Goal: Task Accomplishment & Management: Manage account settings

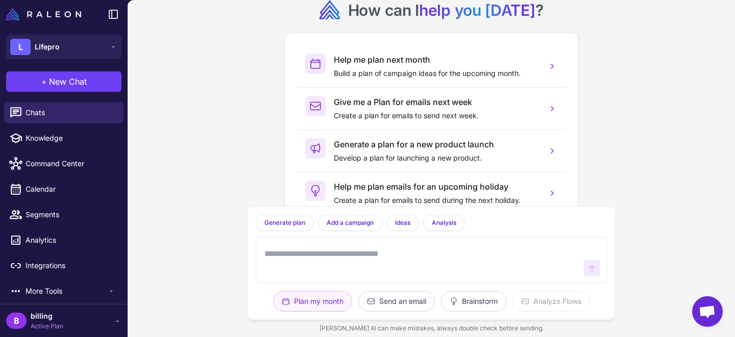
scroll to position [2, 0]
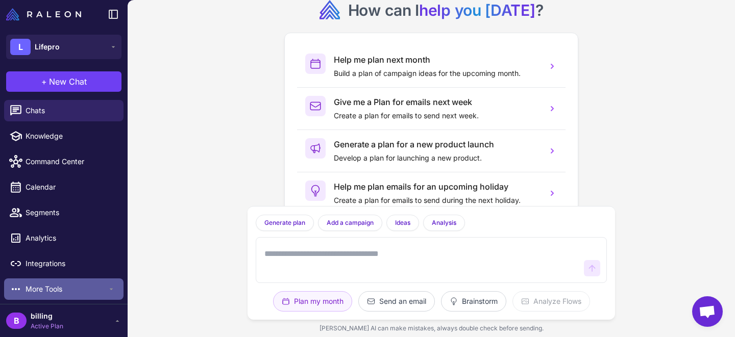
click at [76, 286] on span "More Tools" at bounding box center [67, 289] width 82 height 11
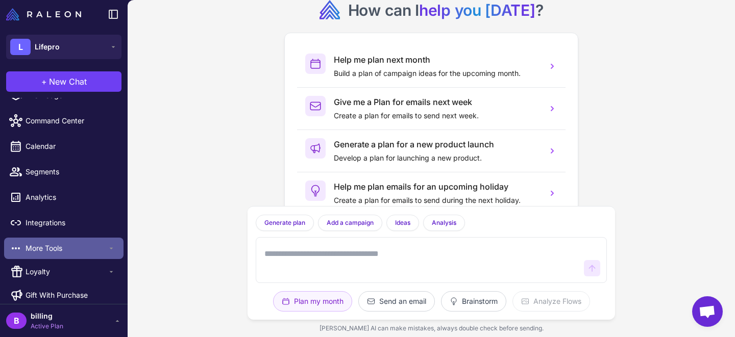
scroll to position [51, 0]
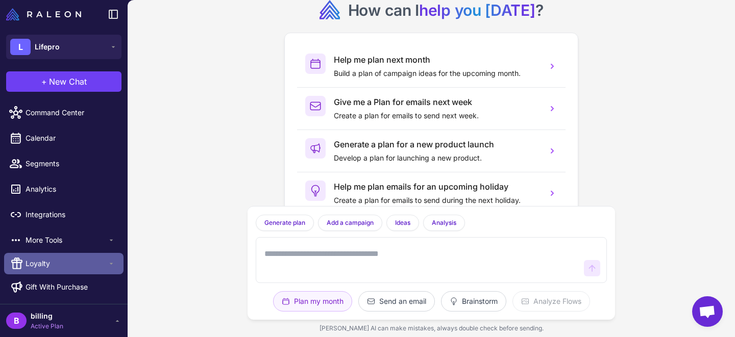
click at [54, 258] on span "Loyalty" at bounding box center [67, 263] width 82 height 11
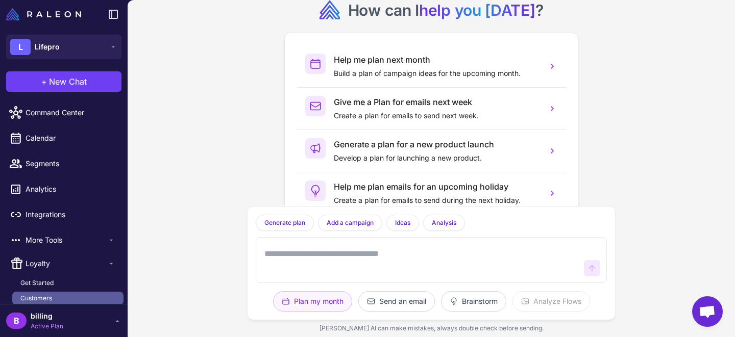
click at [65, 298] on link "Customers" at bounding box center [67, 298] width 111 height 13
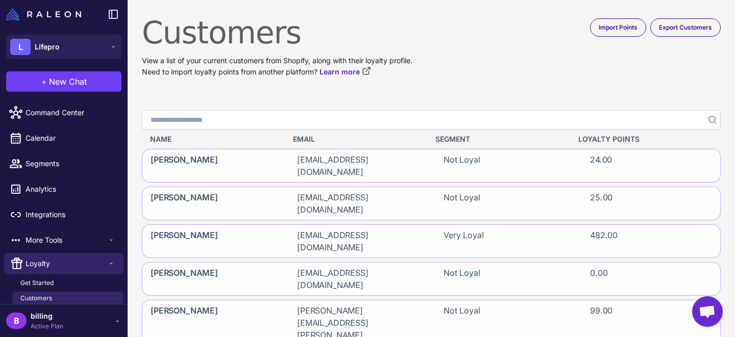
click at [327, 129] on input "Search" at bounding box center [431, 119] width 579 height 19
paste input "**********"
type input "**********"
click button "Search" at bounding box center [712, 119] width 18 height 19
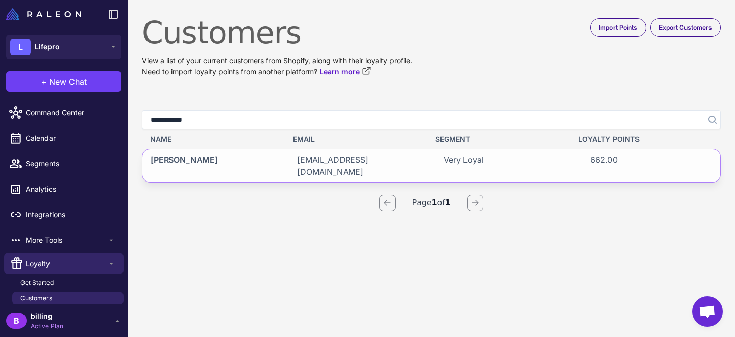
click at [450, 155] on span "Very Loyal" at bounding box center [464, 166] width 40 height 25
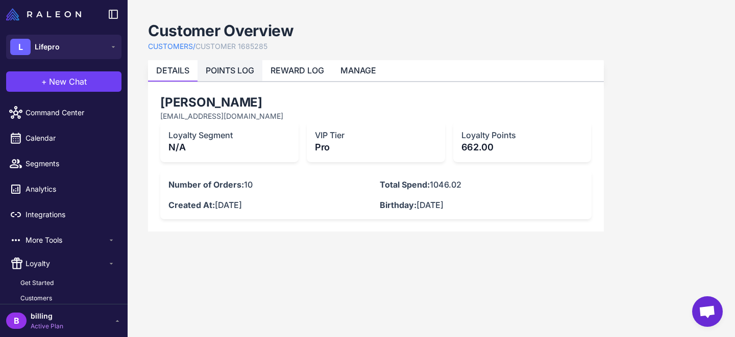
click at [234, 72] on link "POINTS LOG" at bounding box center [230, 70] width 49 height 10
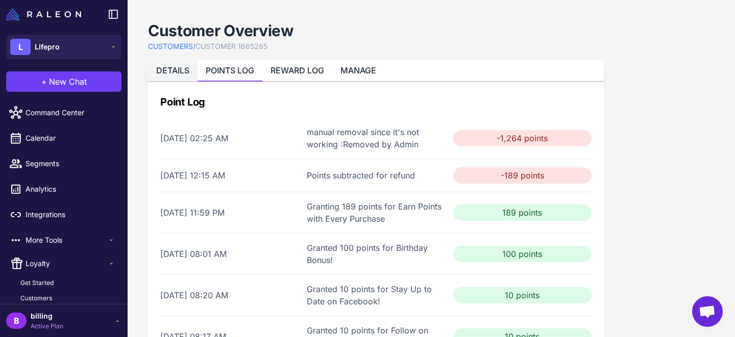
click at [170, 68] on link "DETAILS" at bounding box center [172, 70] width 33 height 10
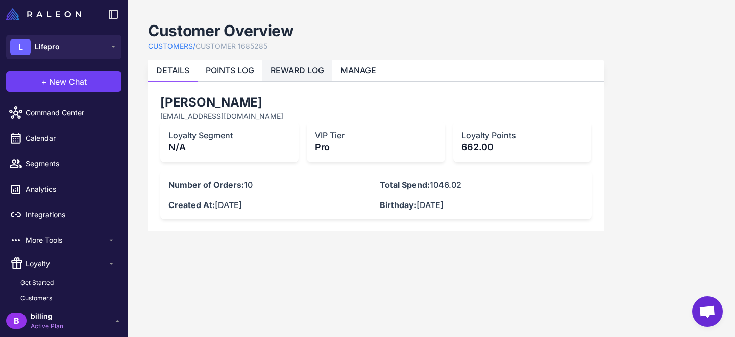
click at [285, 68] on link "REWARD LOG" at bounding box center [298, 70] width 54 height 10
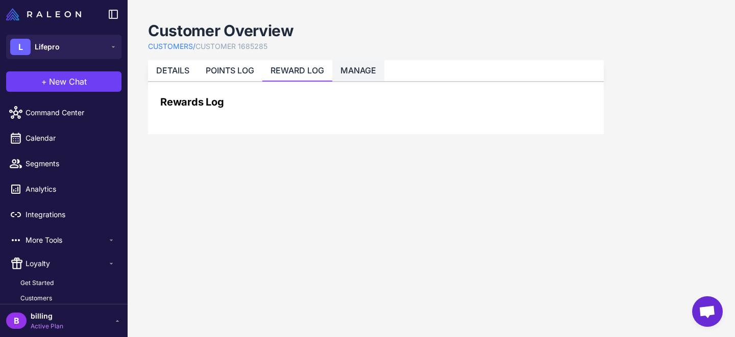
click at [351, 65] on link "MANAGE" at bounding box center [359, 70] width 36 height 10
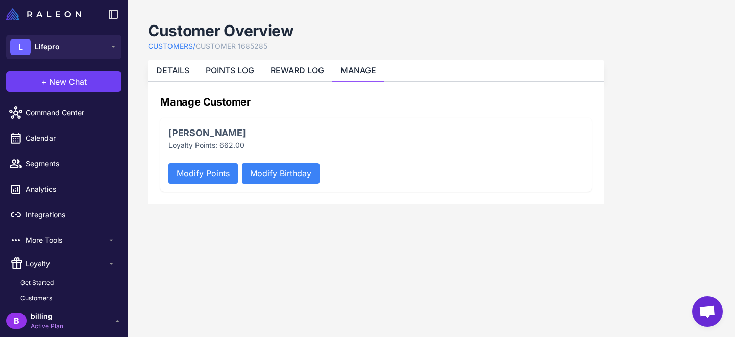
click at [213, 177] on button "Modify Points" at bounding box center [202, 173] width 69 height 20
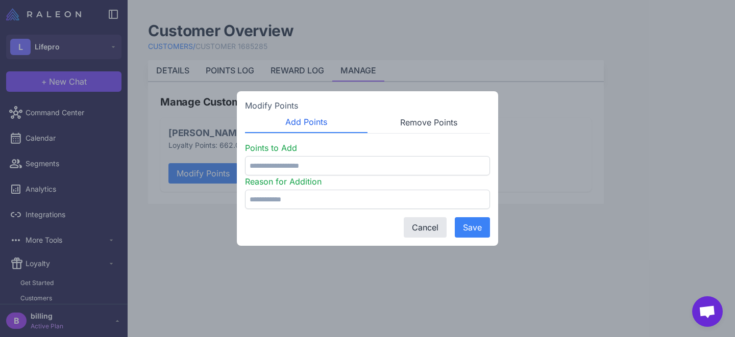
click at [402, 125] on button "Remove Points" at bounding box center [429, 122] width 123 height 21
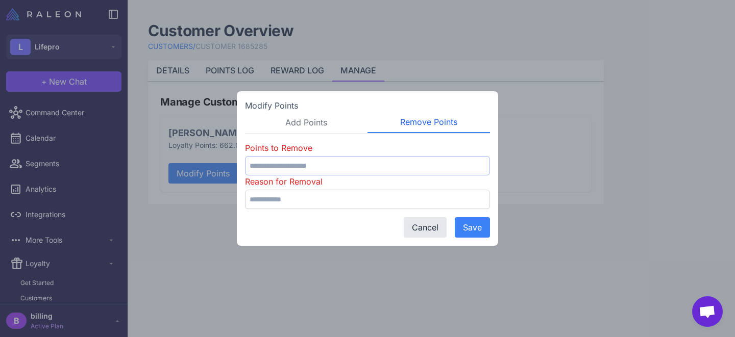
click at [313, 162] on input "number" at bounding box center [367, 165] width 245 height 19
type input "***"
click at [297, 196] on input "text" at bounding box center [367, 199] width 245 height 19
type input "**********"
click at [474, 235] on button "Save" at bounding box center [472, 227] width 35 height 20
